Goal: Task Accomplishment & Management: Use online tool/utility

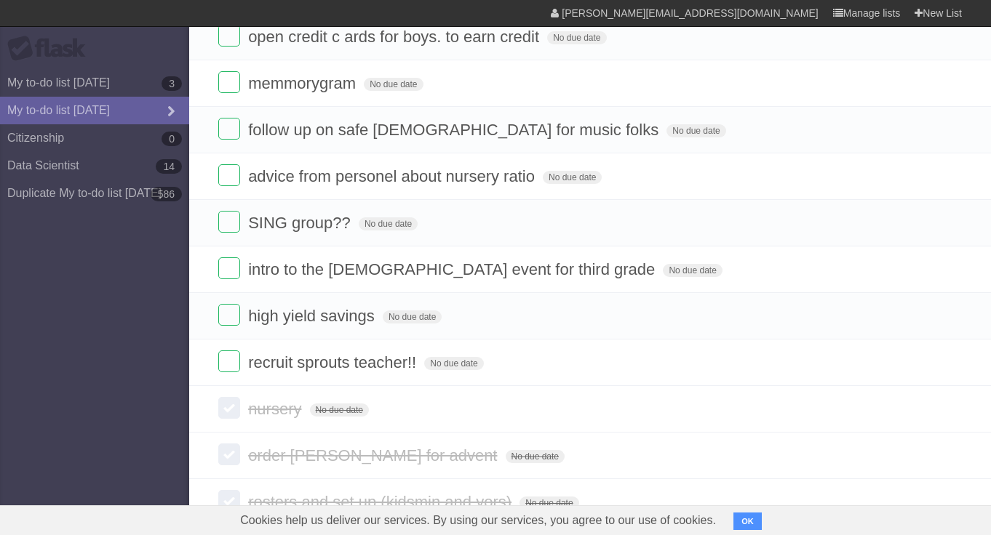
scroll to position [1267, 0]
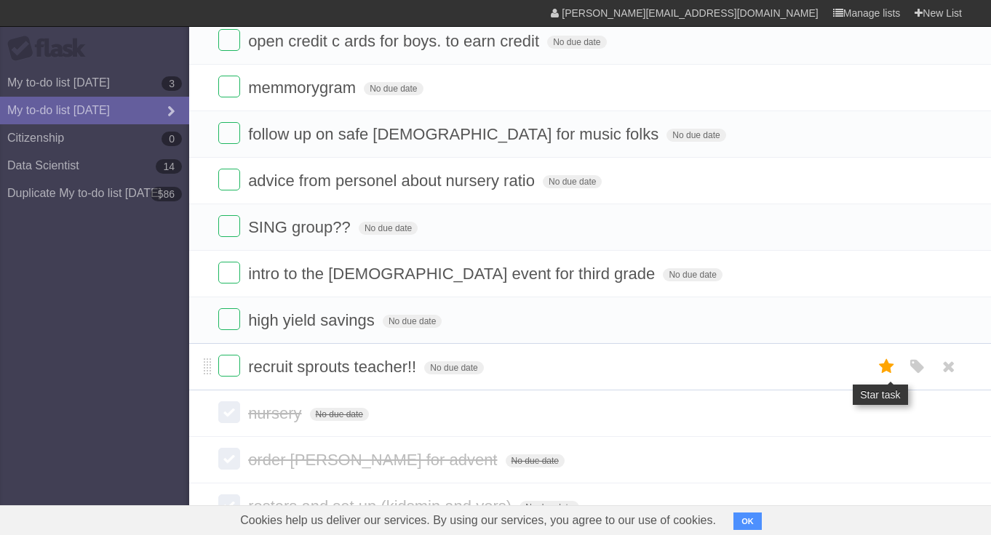
click at [884, 379] on icon at bounding box center [887, 367] width 20 height 24
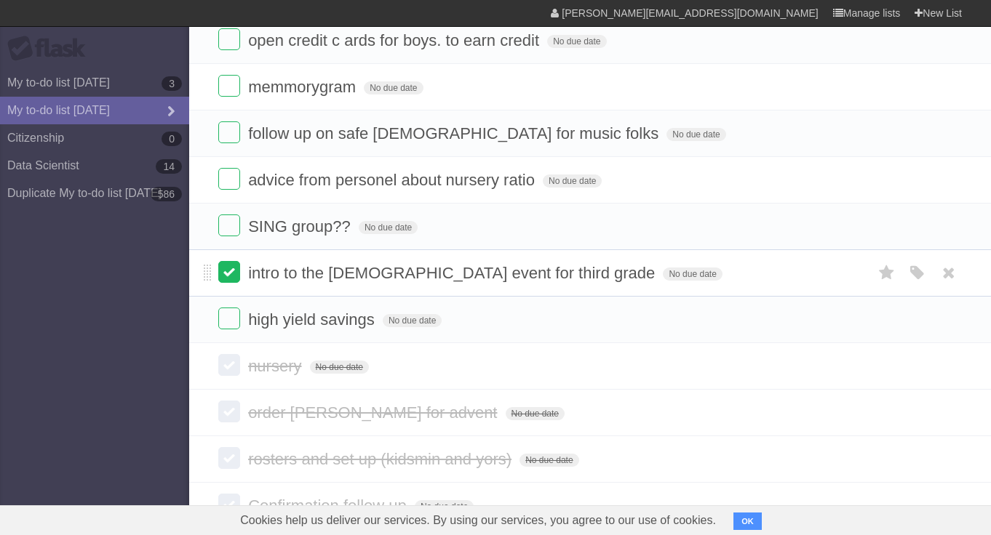
click at [231, 283] on label at bounding box center [229, 272] width 22 height 22
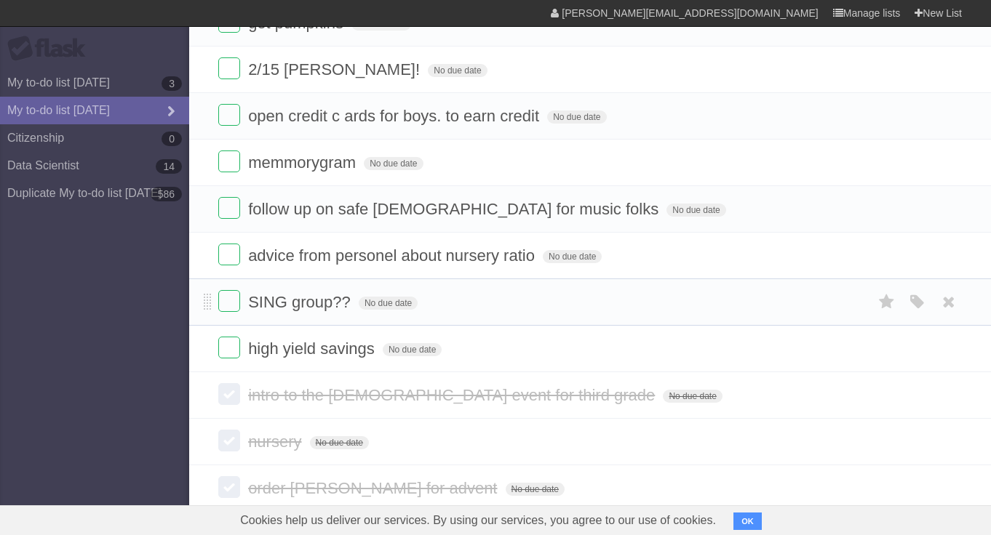
scroll to position [1229, 0]
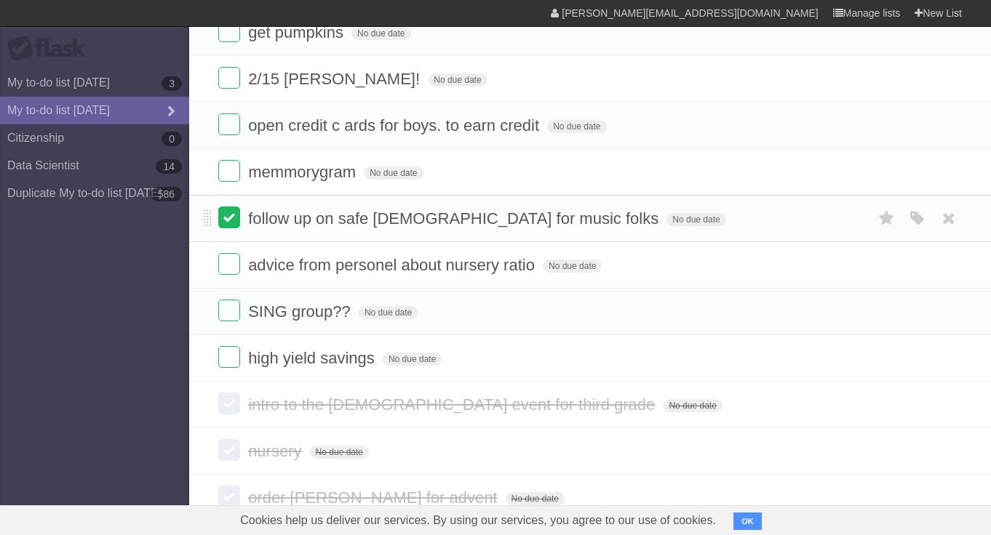
click at [226, 228] on label at bounding box center [229, 218] width 22 height 22
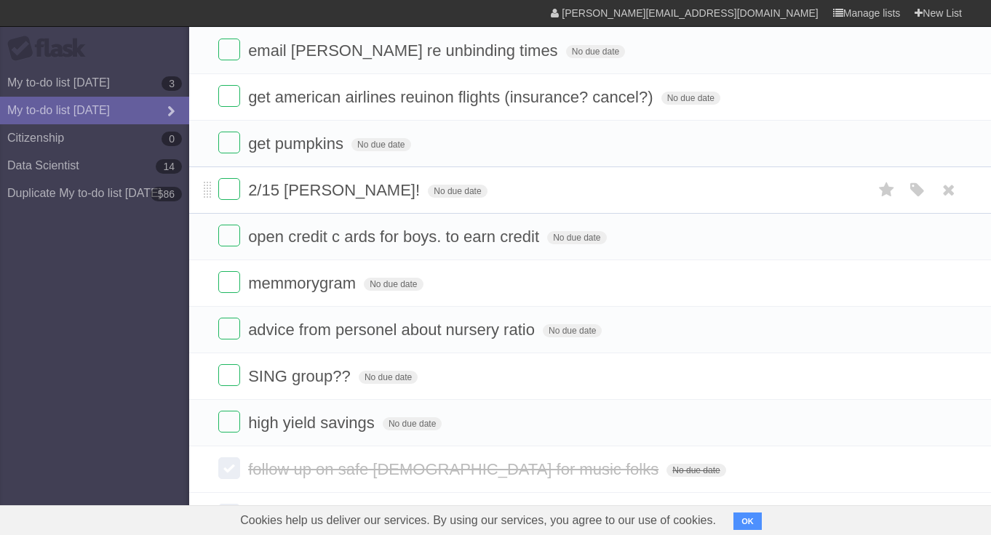
scroll to position [1115, 0]
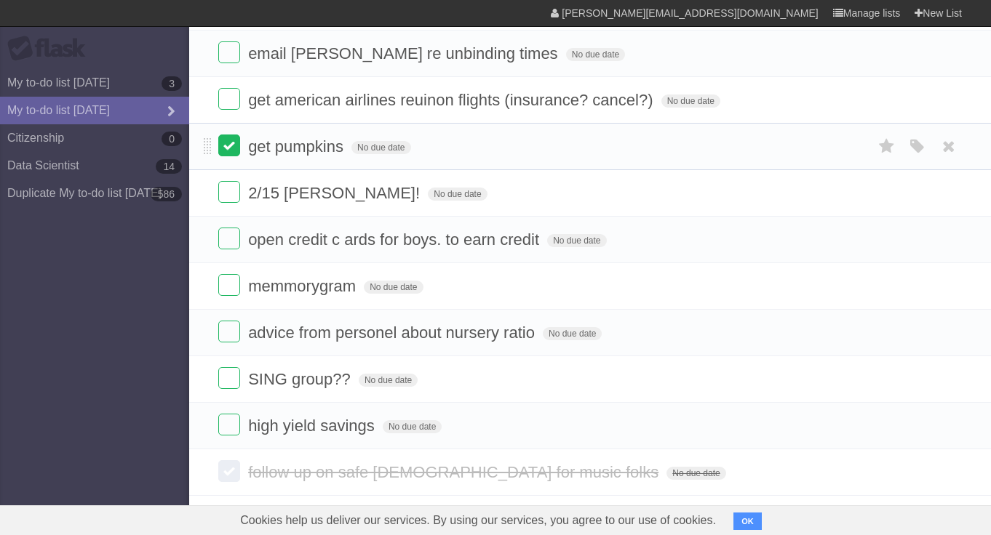
click at [226, 156] on label at bounding box center [229, 146] width 22 height 22
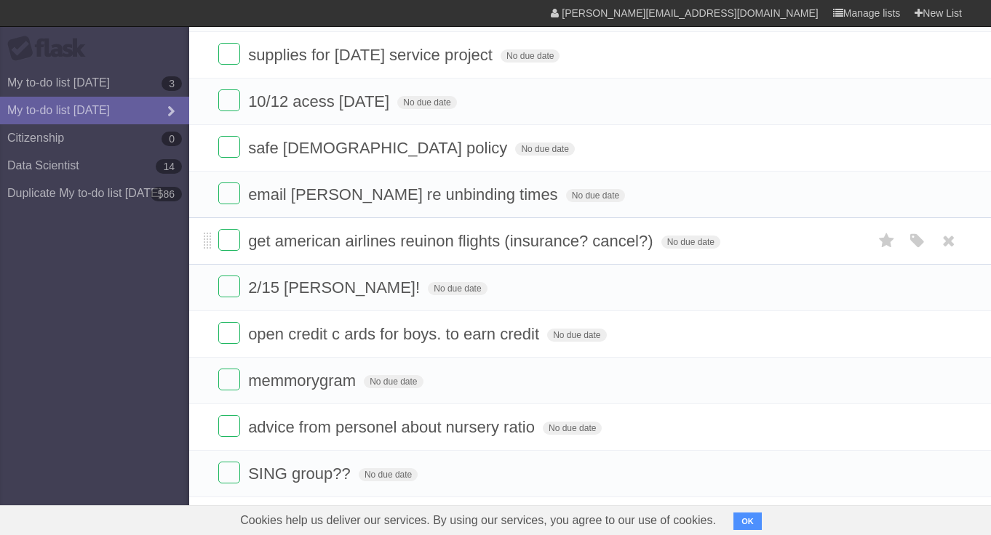
scroll to position [971, 0]
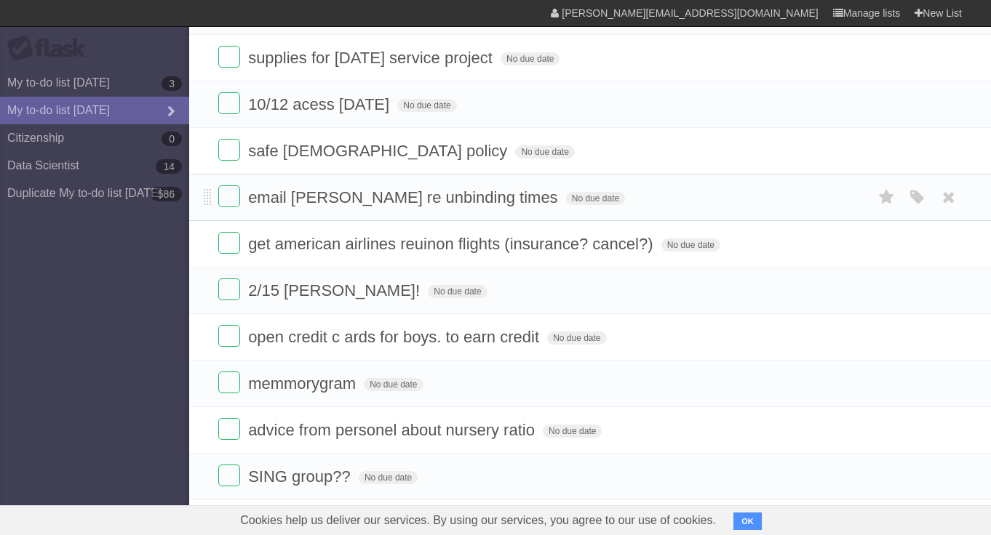
click at [218, 211] on li "email [PERSON_NAME] re unbinding times No due date White Red Blue Green Purple …" at bounding box center [590, 197] width 802 height 47
click at [230, 207] on label at bounding box center [229, 197] width 22 height 22
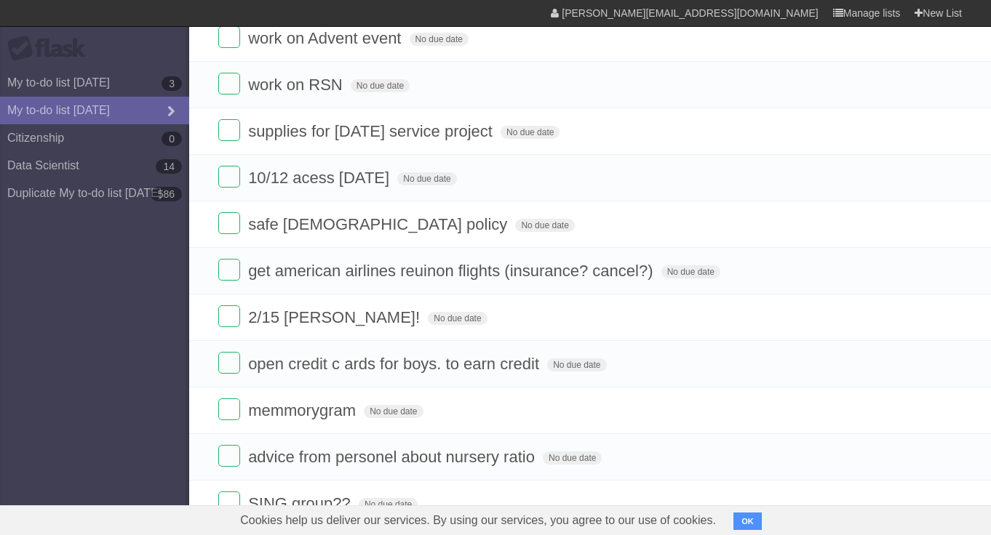
scroll to position [897, 0]
click at [223, 179] on li "10/12 acess [DATE] No due date White Red Blue Green Purple Orange" at bounding box center [590, 178] width 802 height 47
click at [226, 188] on label at bounding box center [229, 178] width 22 height 22
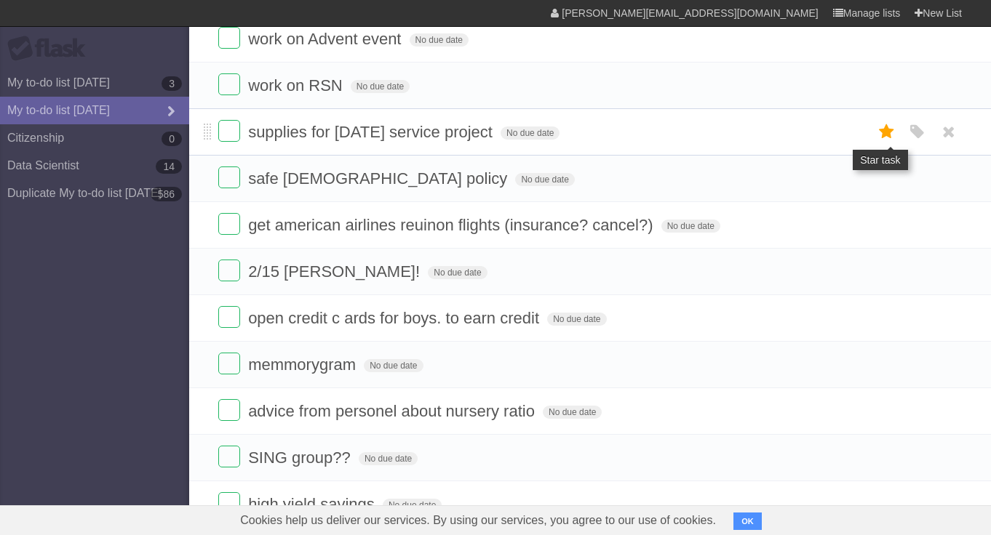
click at [887, 144] on icon at bounding box center [887, 132] width 20 height 24
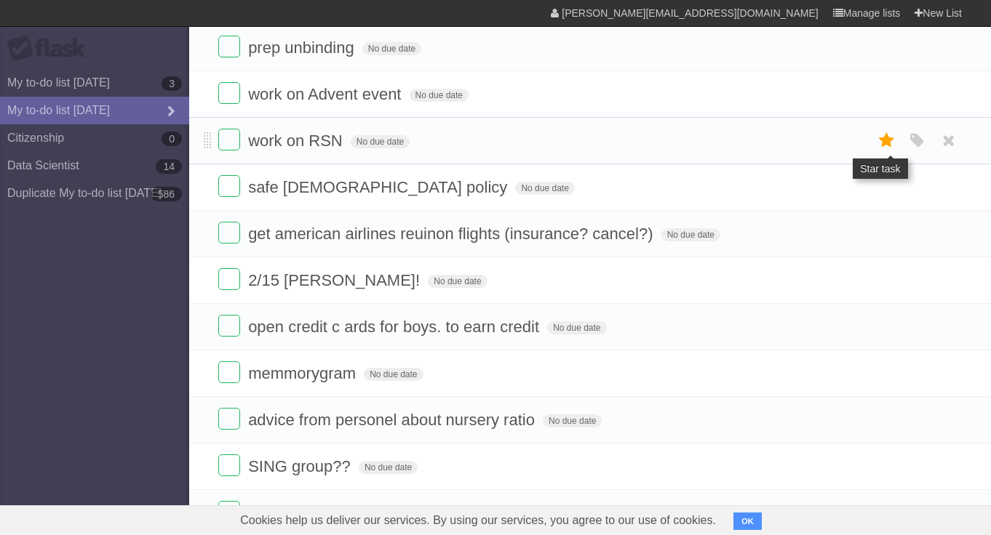
click at [885, 153] on icon at bounding box center [887, 141] width 20 height 24
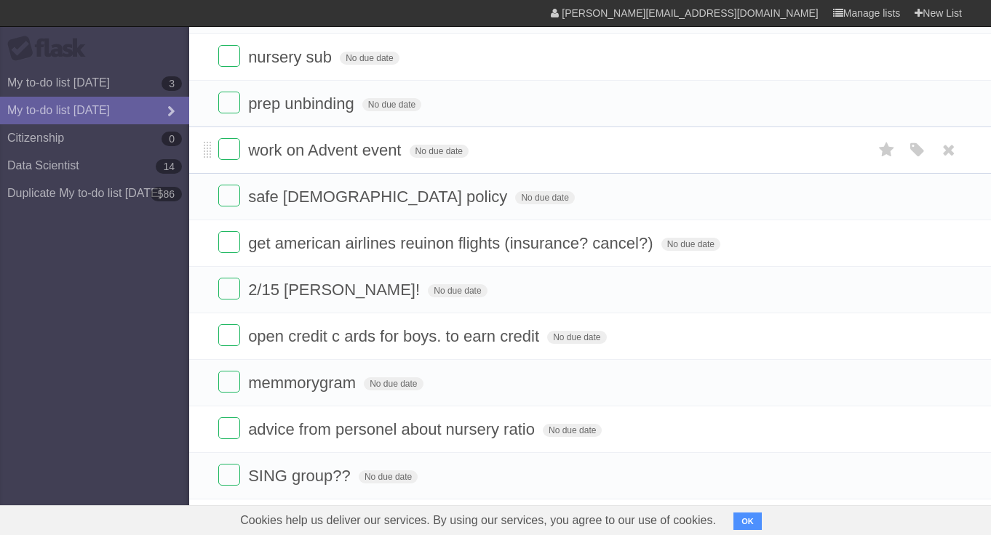
scroll to position [875, 0]
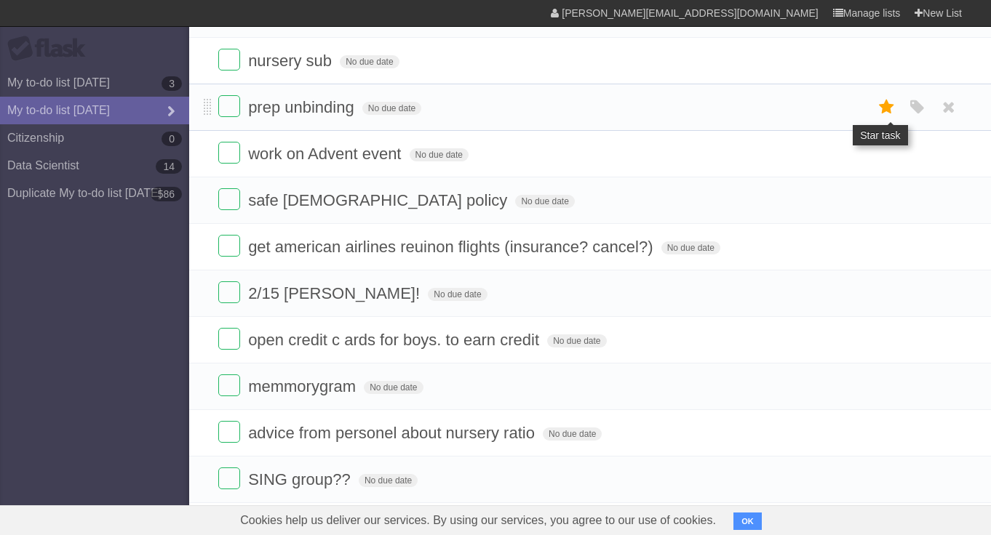
click at [890, 119] on icon at bounding box center [887, 107] width 20 height 24
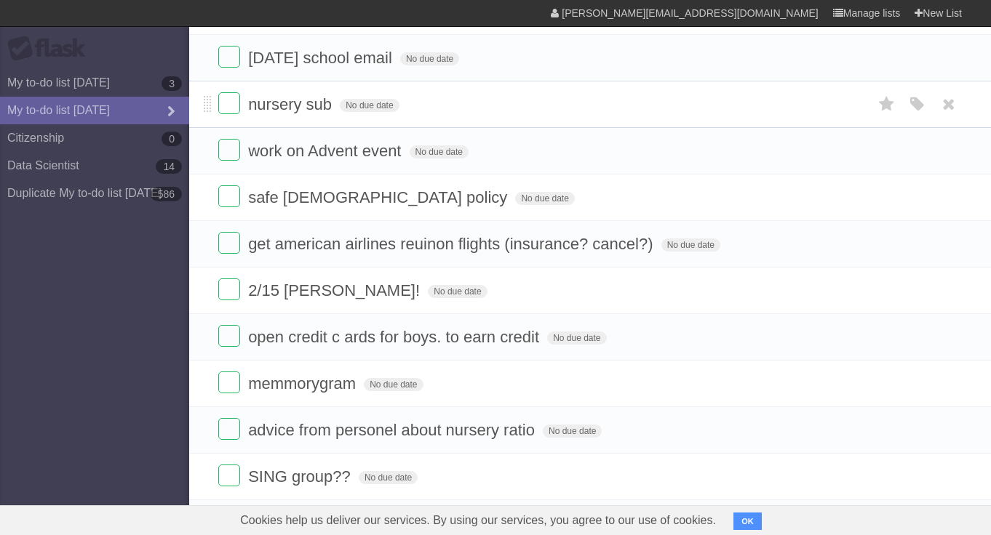
scroll to position [863, 0]
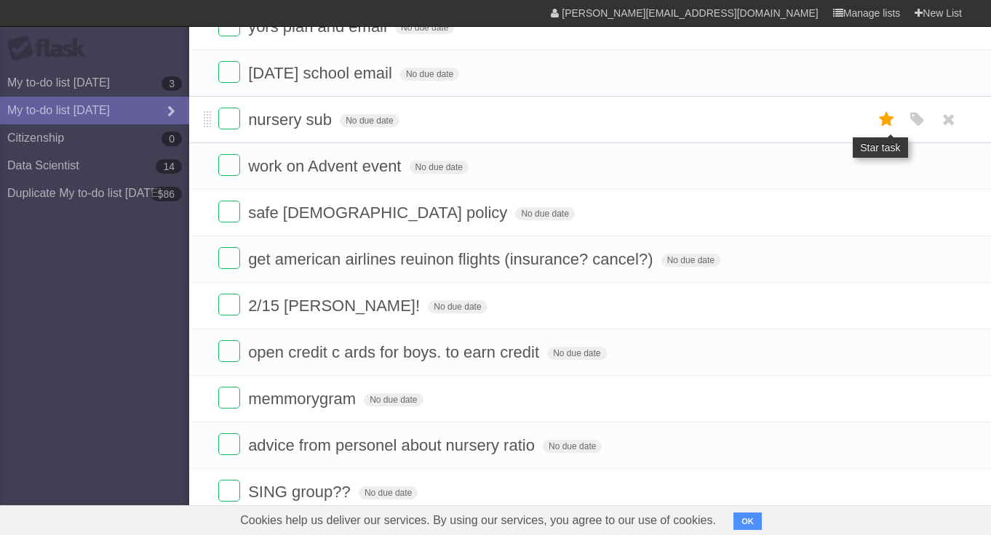
click at [881, 132] on icon at bounding box center [887, 120] width 20 height 24
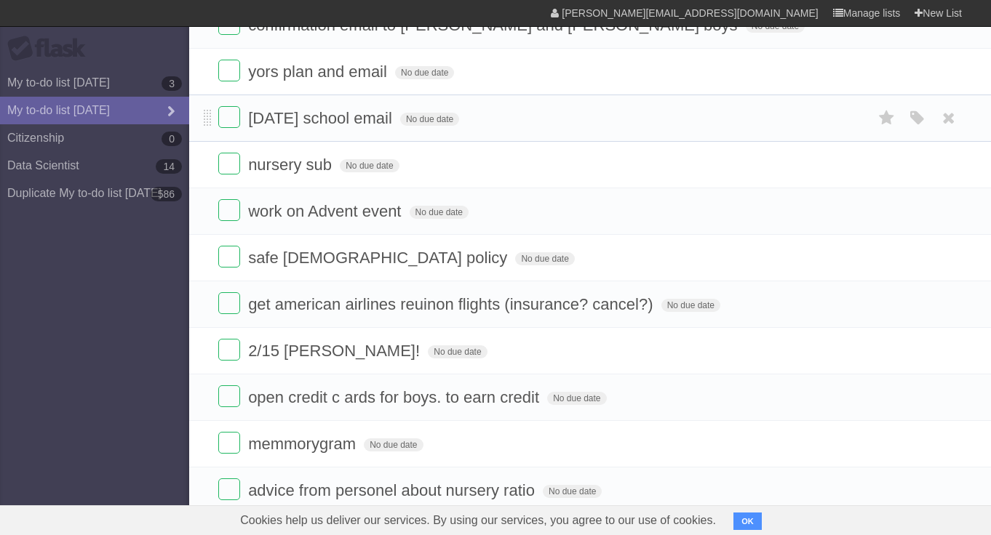
scroll to position [865, 0]
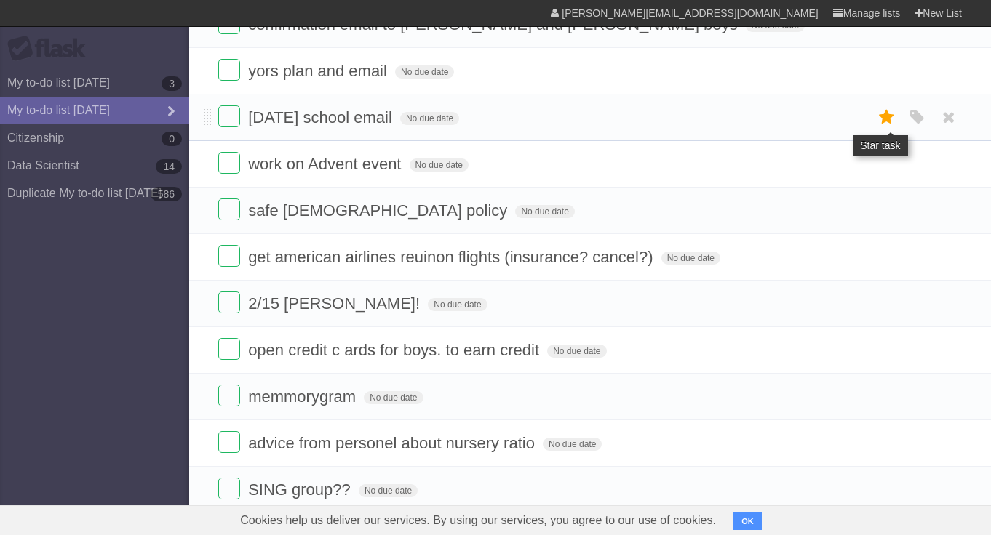
click at [883, 129] on icon at bounding box center [887, 117] width 20 height 24
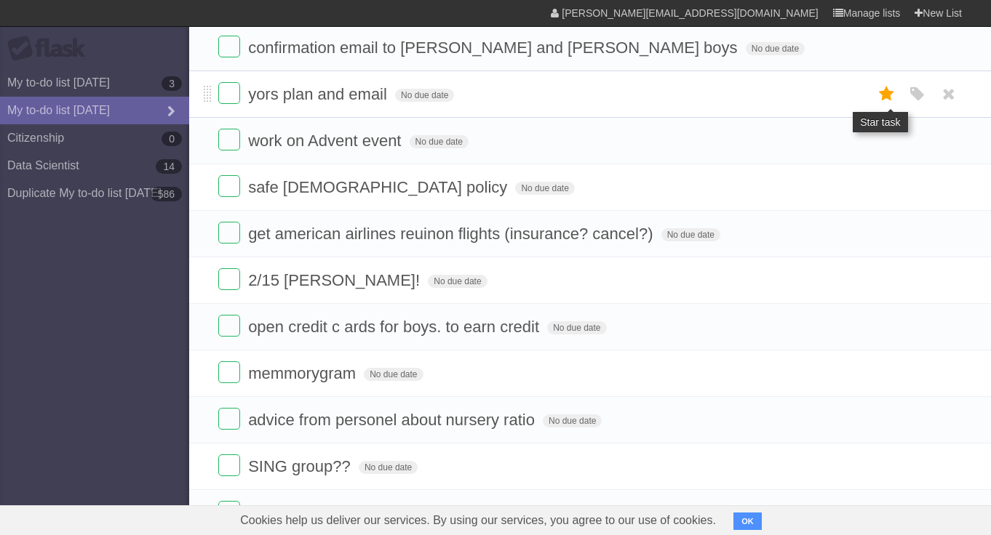
scroll to position [882, 0]
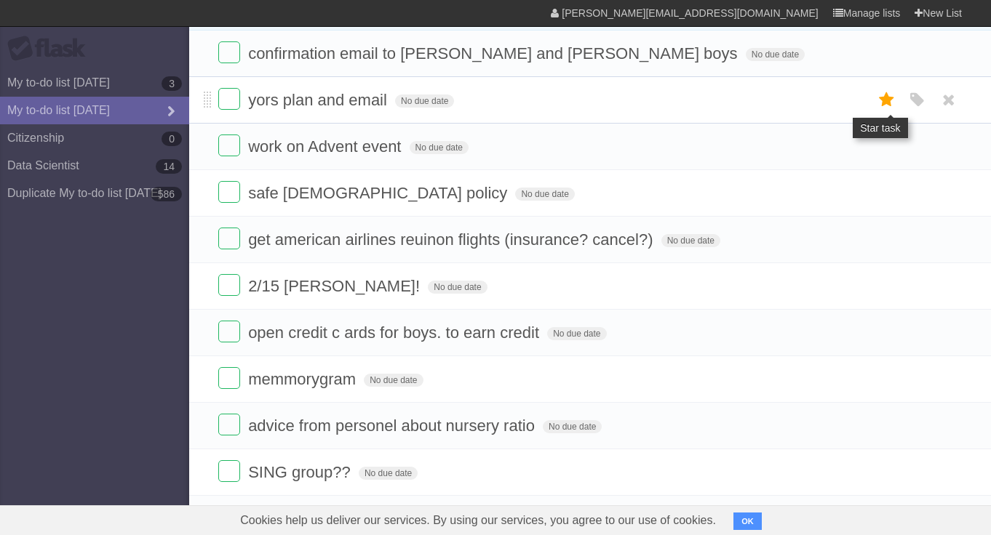
click at [879, 112] on icon at bounding box center [887, 100] width 20 height 24
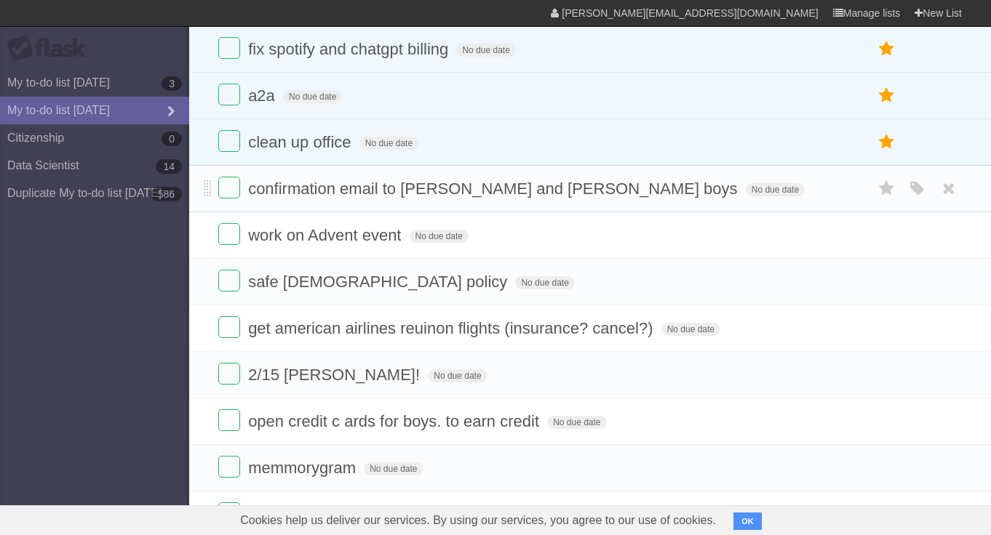
scroll to position [841, 0]
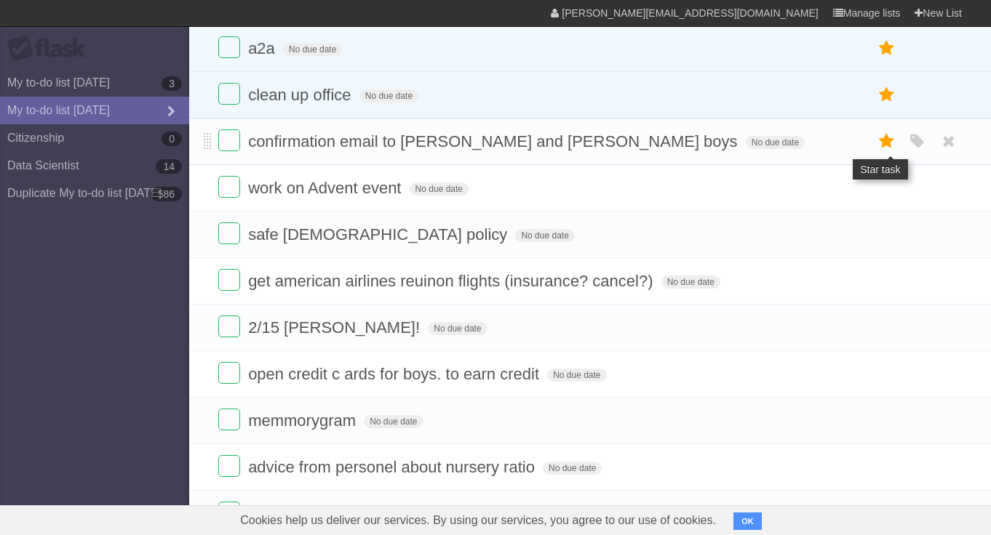
click at [888, 153] on icon at bounding box center [887, 141] width 20 height 24
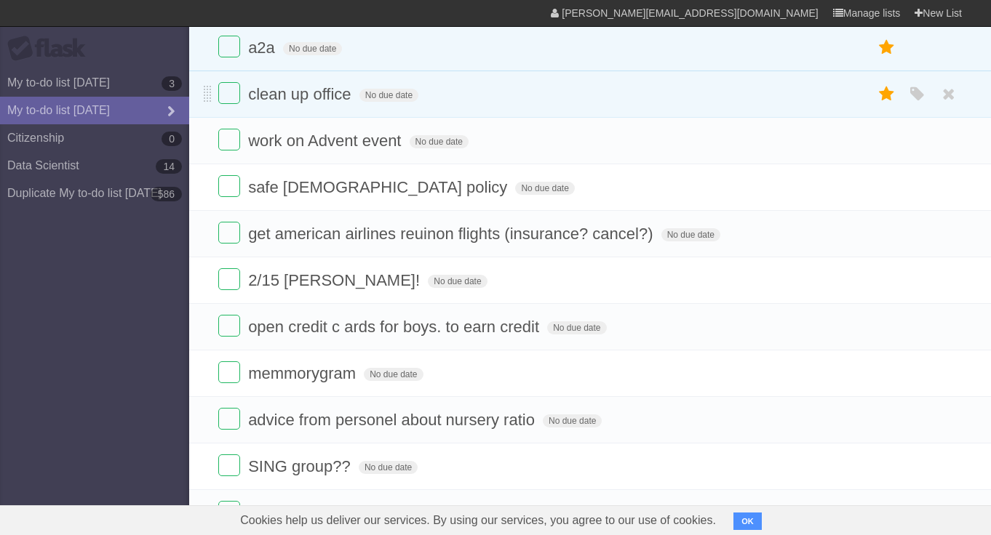
scroll to position [0, 0]
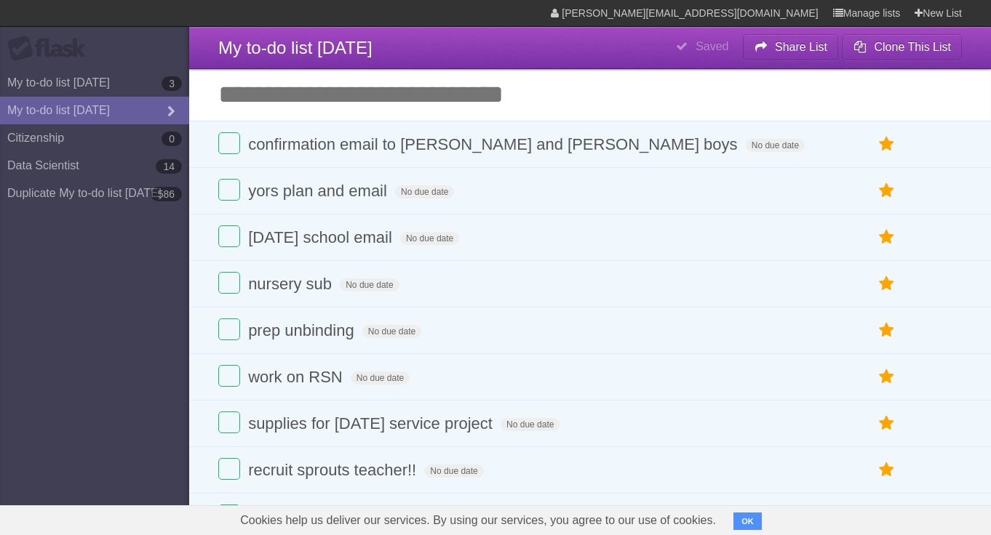
click at [310, 111] on input "Add another task" at bounding box center [590, 94] width 802 height 51
type input "**********"
click input "*********" at bounding box center [0, 0] width 0 height 0
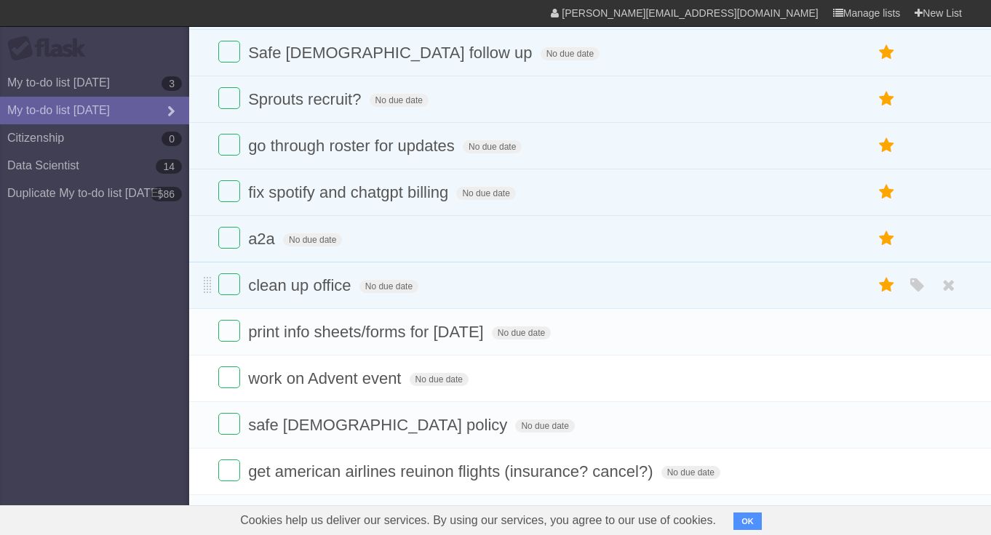
scroll to position [698, 0]
click at [882, 343] on icon at bounding box center [887, 331] width 20 height 24
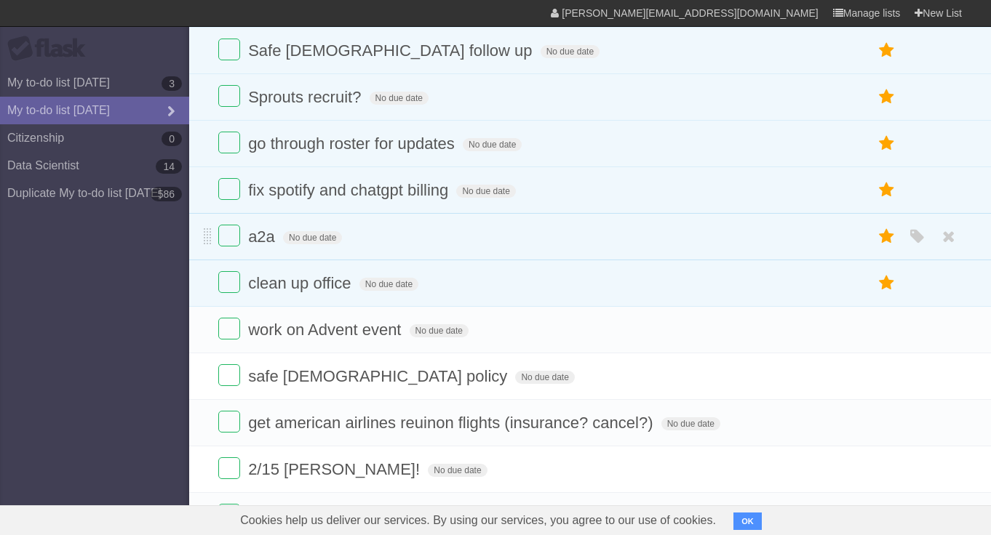
scroll to position [0, 0]
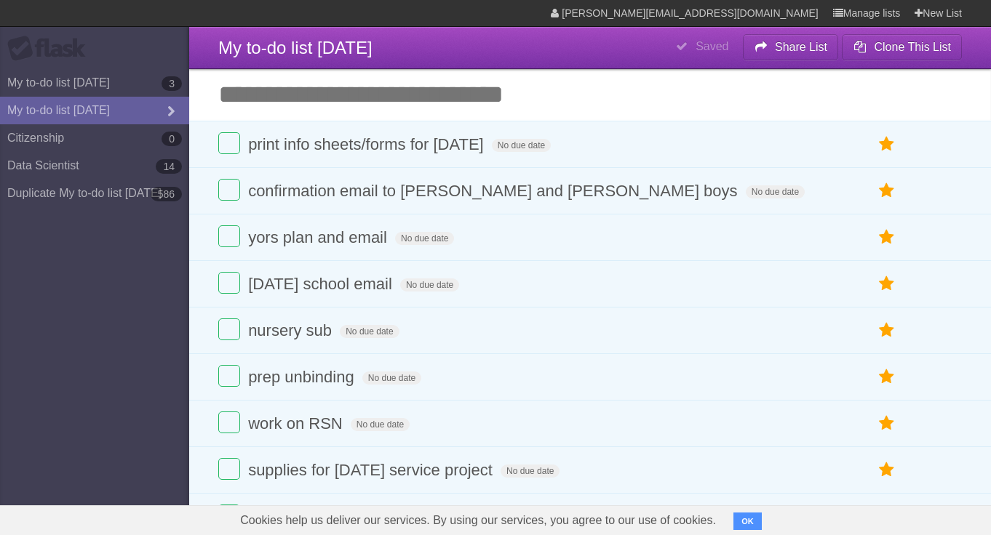
click at [335, 94] on input "Add another task" at bounding box center [590, 94] width 802 height 51
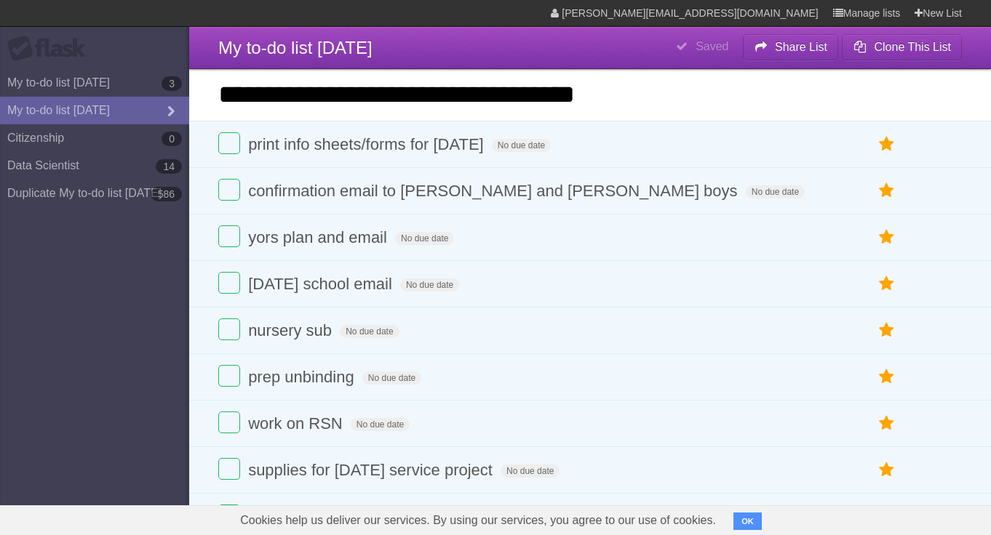
type input "**********"
click input "*********" at bounding box center [0, 0] width 0 height 0
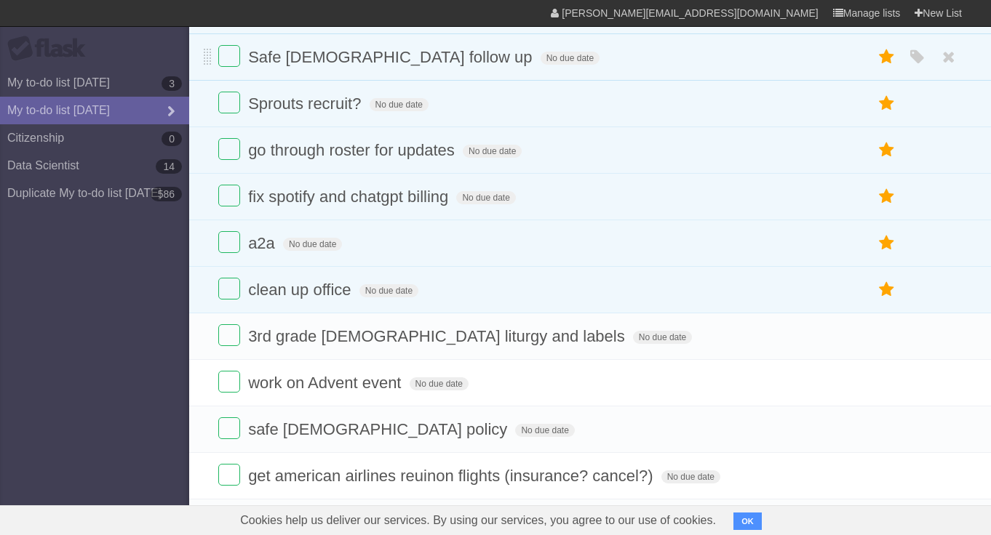
scroll to position [740, 0]
click at [877, 348] on icon at bounding box center [887, 336] width 20 height 24
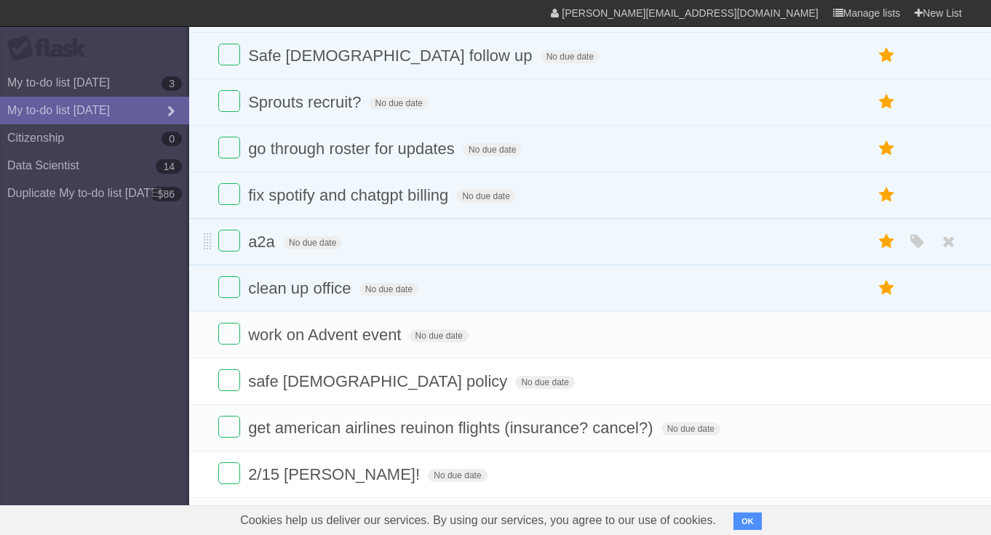
scroll to position [0, 0]
